Goal: Find specific page/section: Find specific page/section

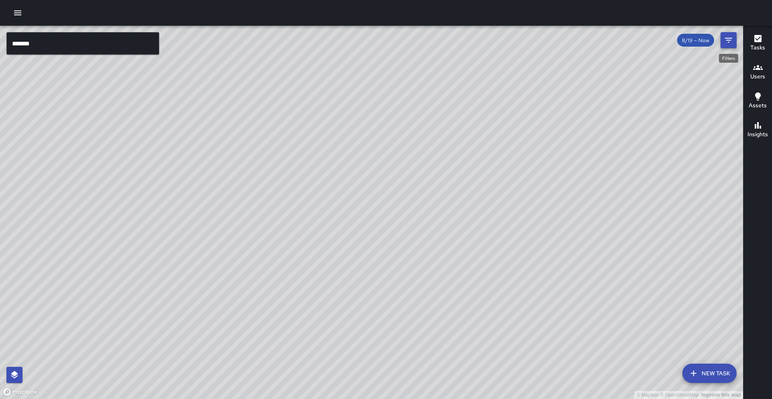
click at [737, 45] on button "Filters" at bounding box center [729, 40] width 16 height 16
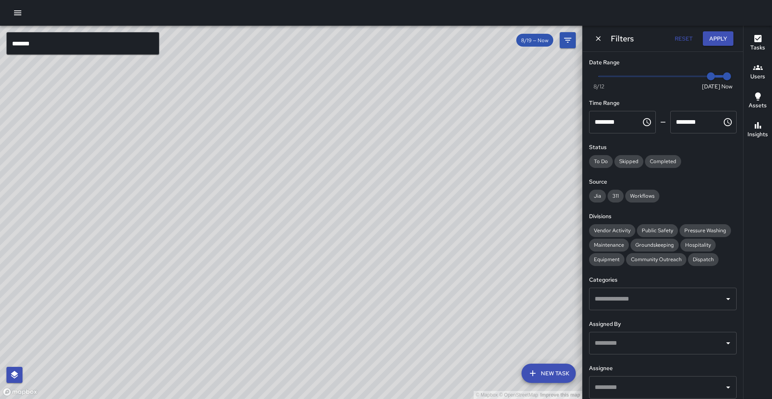
click at [657, 349] on input "text" at bounding box center [657, 343] width 128 height 15
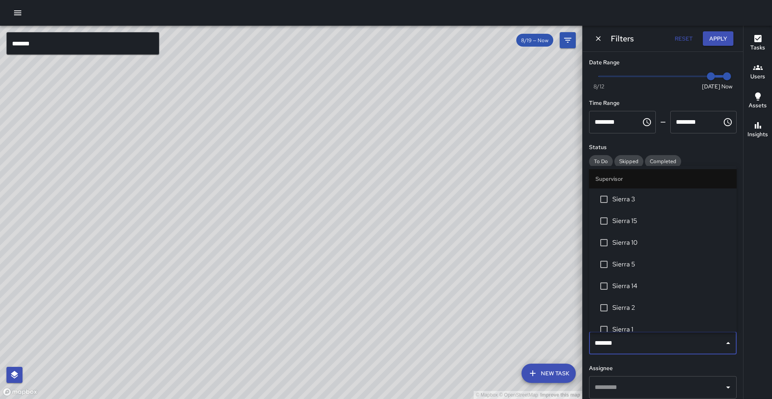
type input "********"
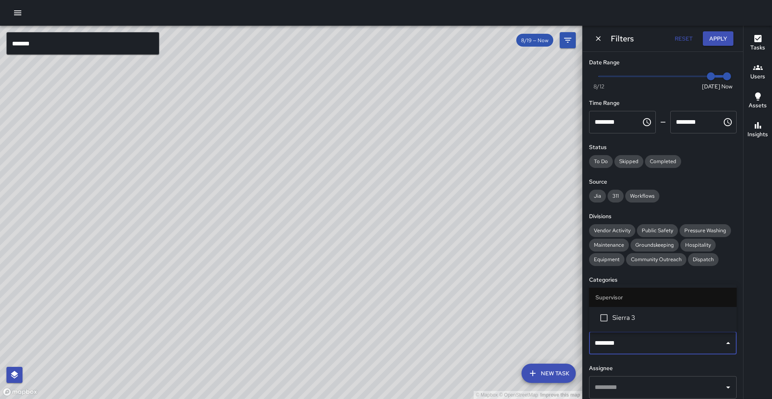
click at [658, 325] on li "Sierra 3" at bounding box center [663, 318] width 148 height 22
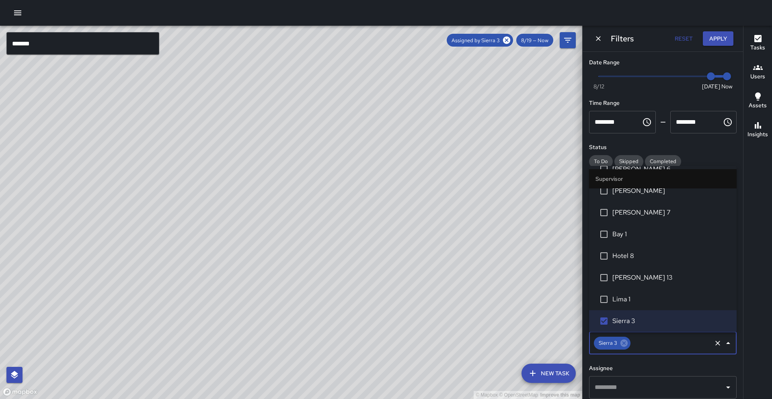
scroll to position [36, 0]
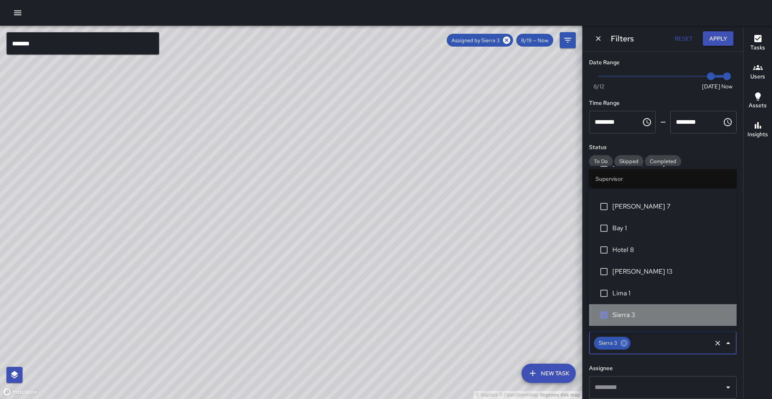
click at [630, 315] on span "Sierra 3" at bounding box center [672, 316] width 118 height 10
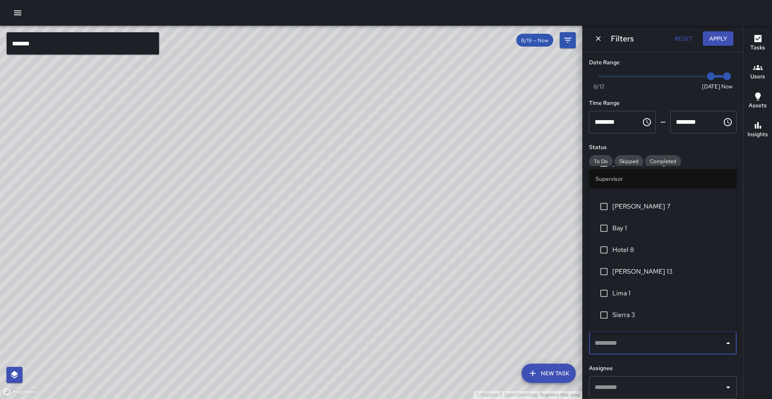
click at [630, 315] on span "Sierra 3" at bounding box center [672, 316] width 118 height 10
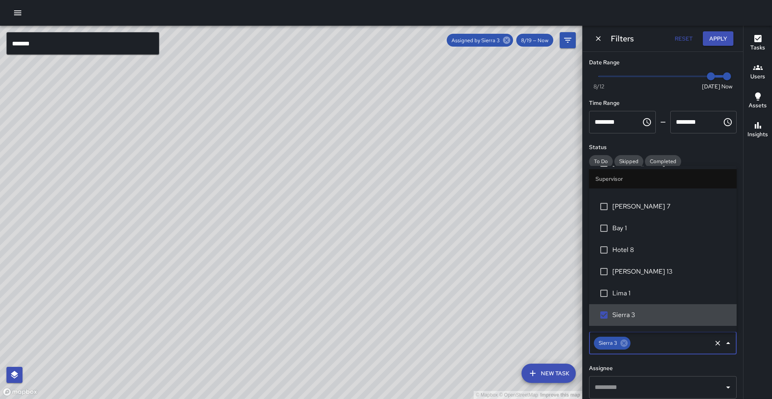
click at [507, 41] on icon at bounding box center [506, 40] width 7 height 7
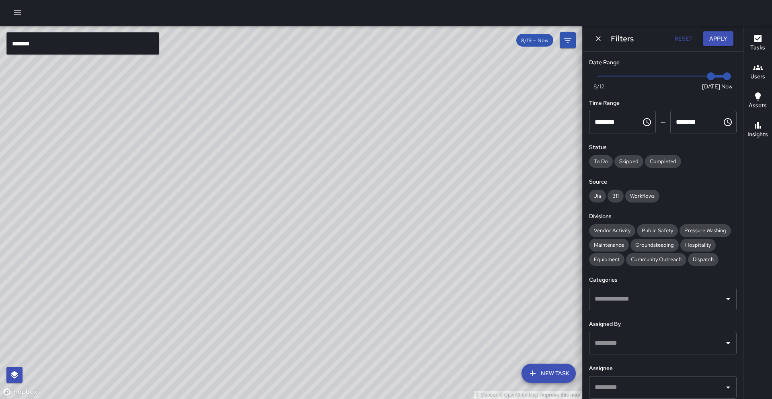
click at [507, 41] on div "© Mapbox © OpenStreetMap Improve this map" at bounding box center [291, 213] width 582 height 374
drag, startPoint x: 714, startPoint y: 75, endPoint x: 730, endPoint y: 74, distance: 16.1
click at [730, 74] on div "Now [DATE] [DATE] 12:39 pm" at bounding box center [663, 81] width 148 height 22
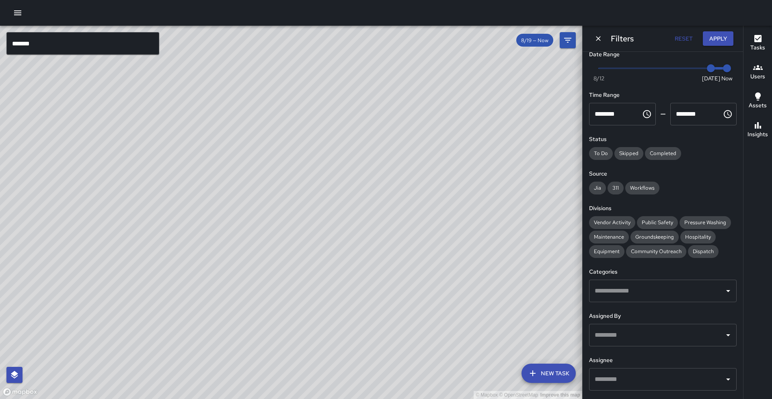
scroll to position [9, 0]
click at [642, 320] on div "Assigned By ​" at bounding box center [663, 328] width 148 height 35
drag, startPoint x: 636, startPoint y: 367, endPoint x: 646, endPoint y: 356, distance: 15.4
click at [646, 356] on div "Assignee ​" at bounding box center [663, 372] width 148 height 35
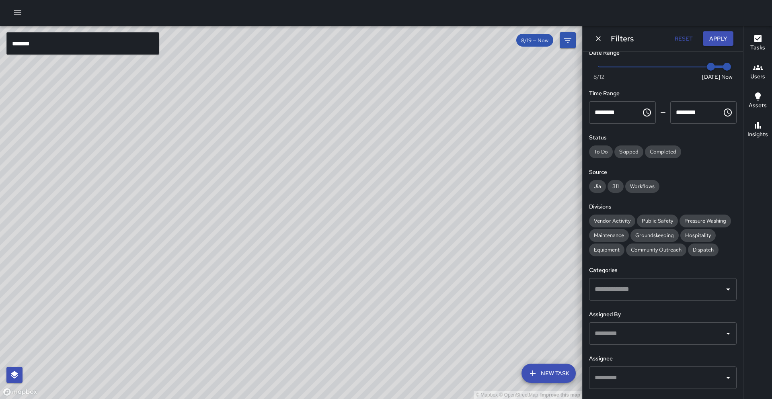
click at [630, 375] on input "text" at bounding box center [657, 377] width 128 height 15
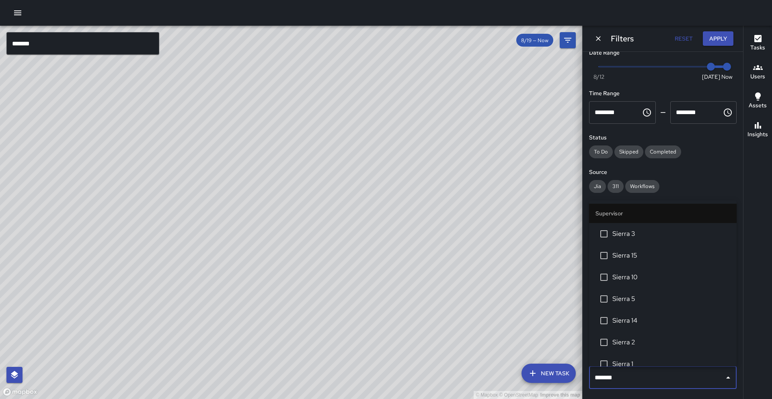
type input "********"
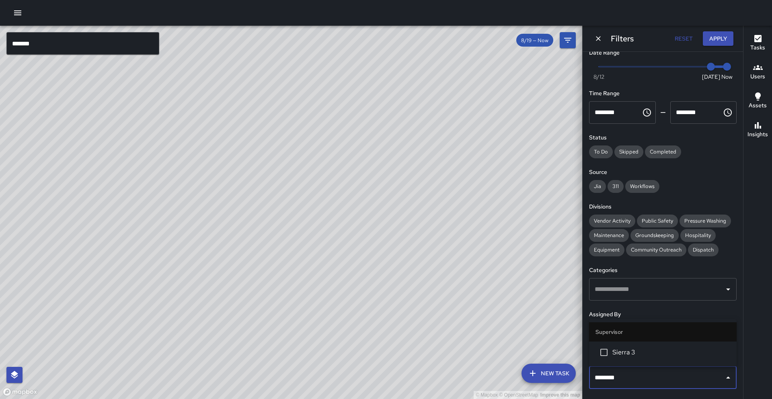
click at [629, 359] on li "Sierra 3" at bounding box center [663, 353] width 148 height 22
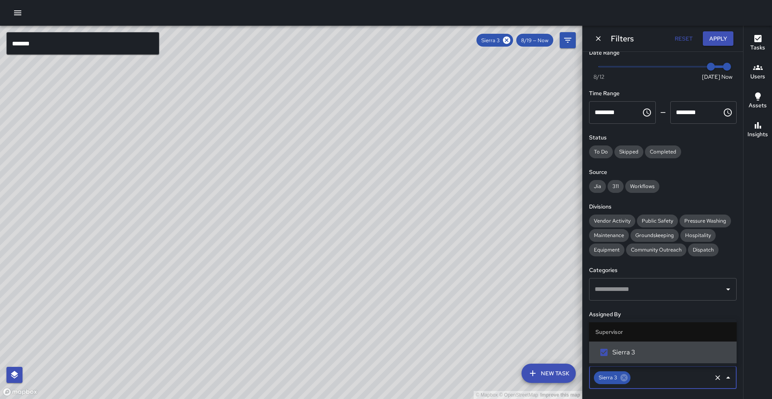
click at [451, 222] on div "© Mapbox © OpenStreetMap Improve this map" at bounding box center [291, 213] width 582 height 374
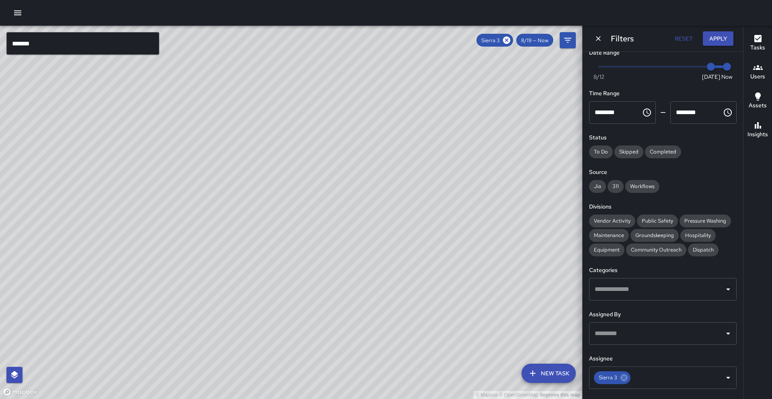
drag, startPoint x: 451, startPoint y: 213, endPoint x: 370, endPoint y: 288, distance: 110.5
click at [370, 288] on div "© Mapbox © OpenStreetMap Improve this map" at bounding box center [291, 213] width 582 height 374
click at [623, 376] on icon at bounding box center [624, 378] width 7 height 7
click at [622, 376] on input "text" at bounding box center [657, 377] width 128 height 15
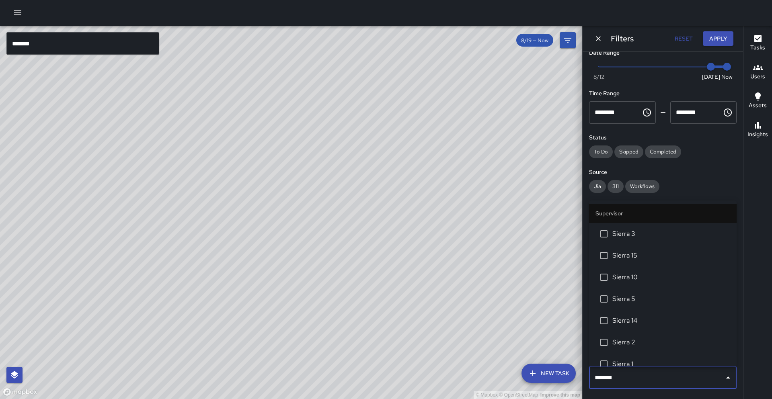
type input "********"
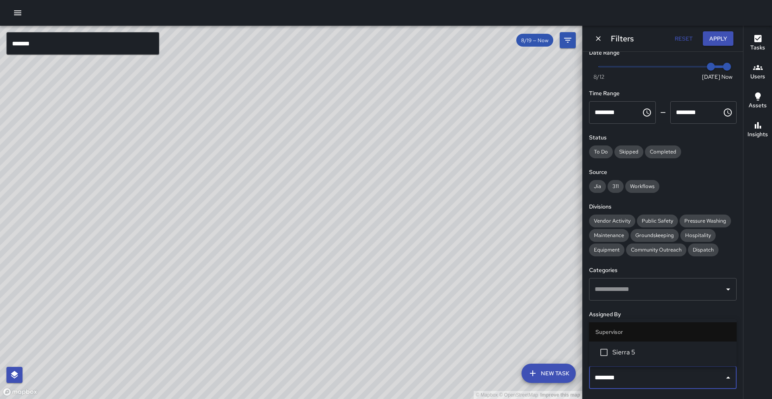
click at [633, 359] on li "Sierra 5" at bounding box center [663, 353] width 148 height 22
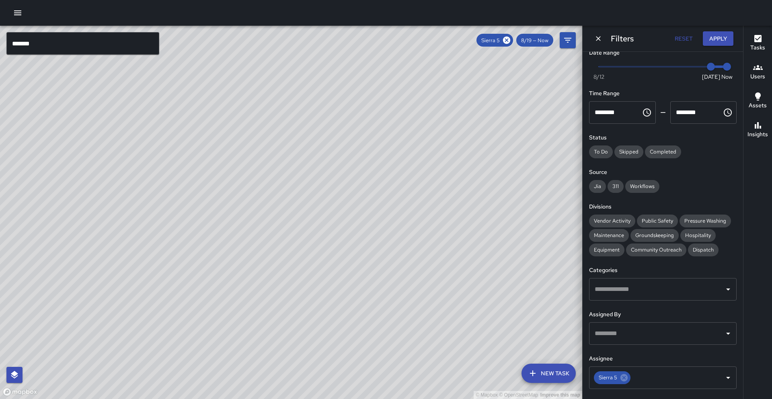
drag, startPoint x: 334, startPoint y: 198, endPoint x: 242, endPoint y: 338, distance: 167.6
click at [237, 340] on div "© Mapbox © OpenStreetMap Improve this map" at bounding box center [291, 213] width 582 height 374
drag, startPoint x: 315, startPoint y: 223, endPoint x: 275, endPoint y: 286, distance: 74.8
click at [275, 286] on div "© Mapbox © OpenStreetMap Improve this map" at bounding box center [291, 213] width 582 height 374
click at [623, 378] on icon at bounding box center [624, 378] width 9 height 9
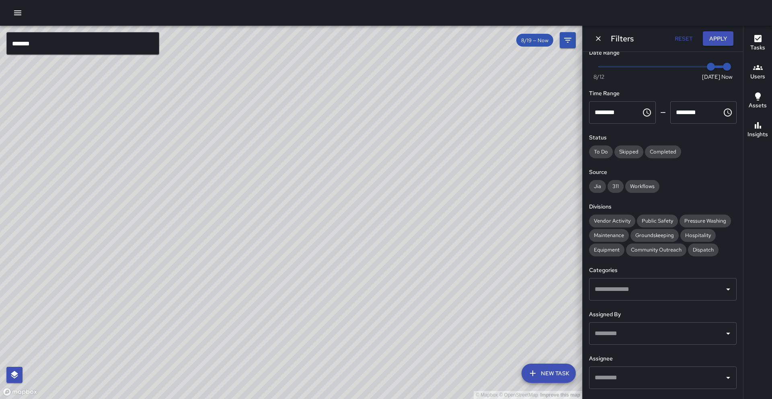
click at [62, 39] on input "*******" at bounding box center [82, 43] width 153 height 23
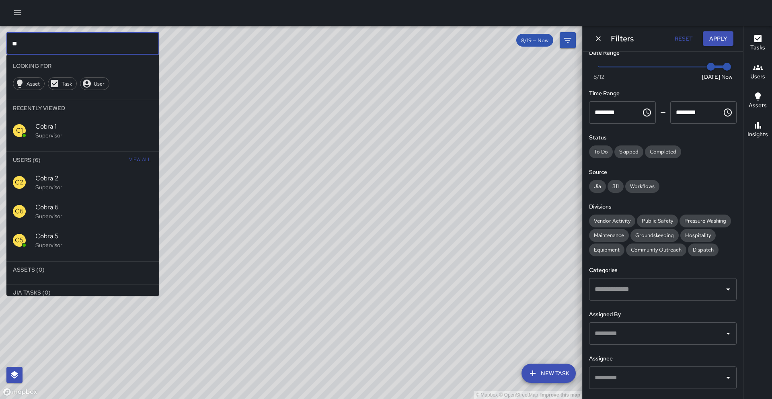
type input "*"
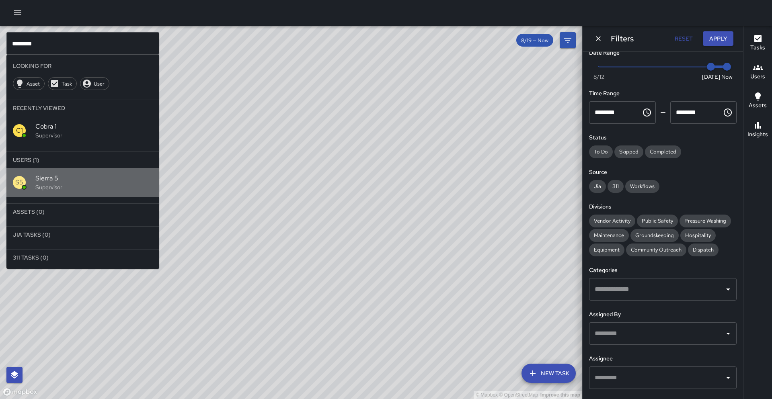
click at [46, 176] on span "Sierra 5" at bounding box center [93, 179] width 117 height 10
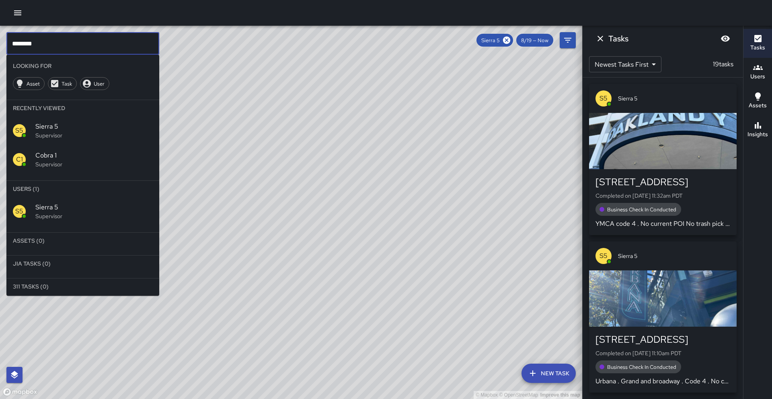
click at [60, 43] on input "********" at bounding box center [82, 43] width 153 height 23
type input "*"
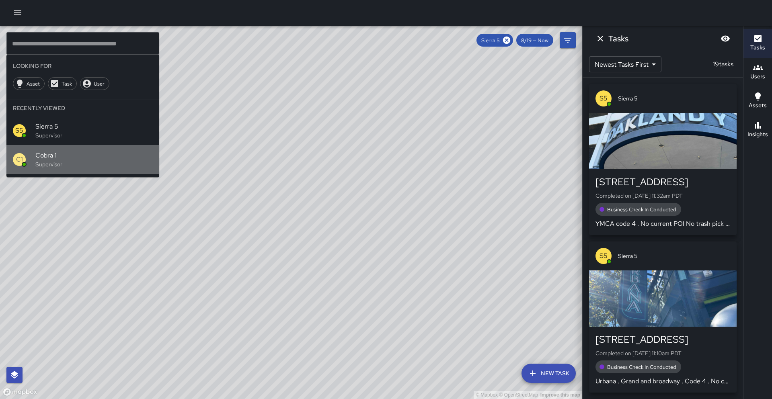
click at [45, 165] on p "Supervisor" at bounding box center [93, 165] width 117 height 8
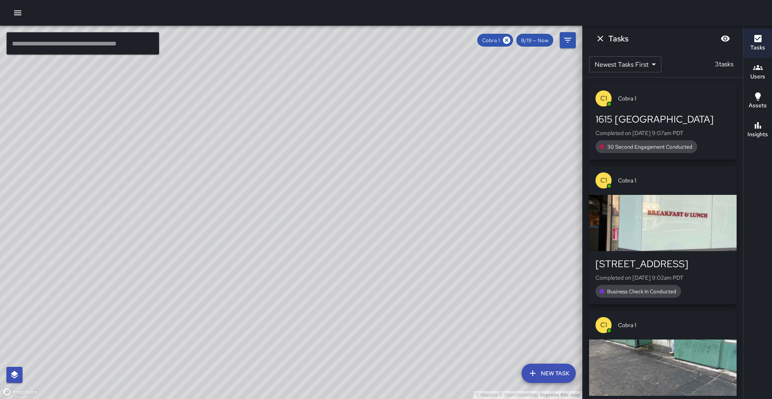
click at [74, 35] on input "text" at bounding box center [82, 43] width 153 height 23
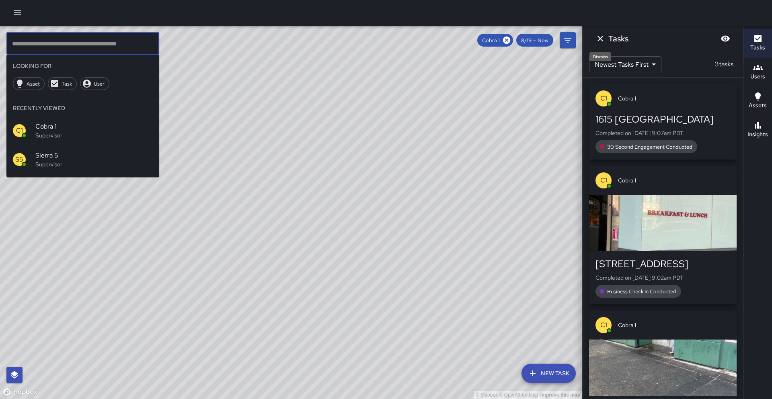
click at [599, 39] on icon "Dismiss" at bounding box center [601, 39] width 6 height 6
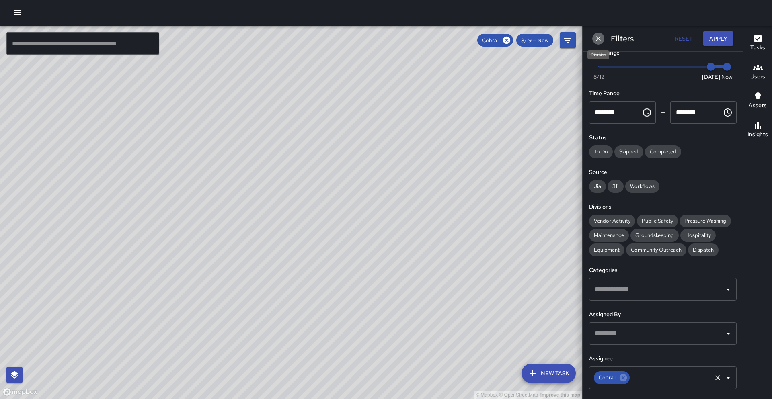
click at [599, 39] on icon "Dismiss" at bounding box center [598, 38] width 5 height 5
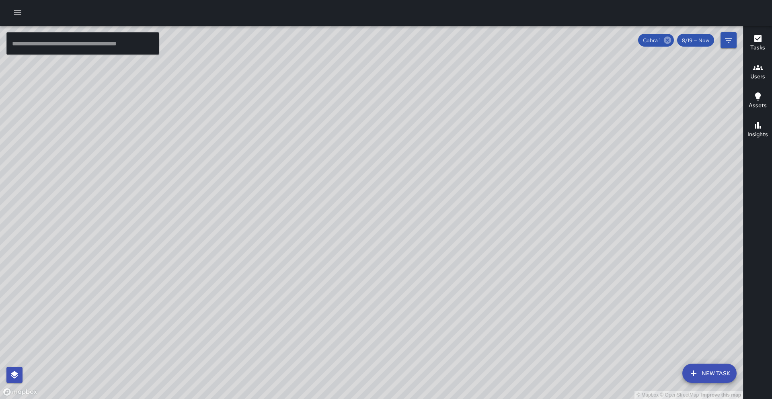
click at [672, 39] on icon at bounding box center [667, 40] width 9 height 9
